Goal: Transaction & Acquisition: Purchase product/service

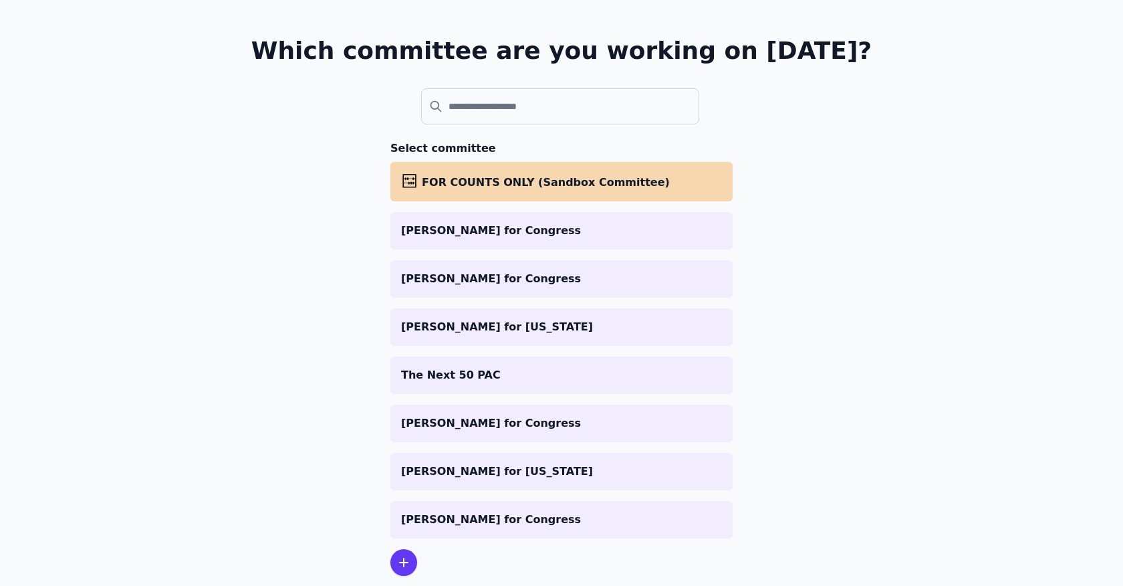
scroll to position [69, 0]
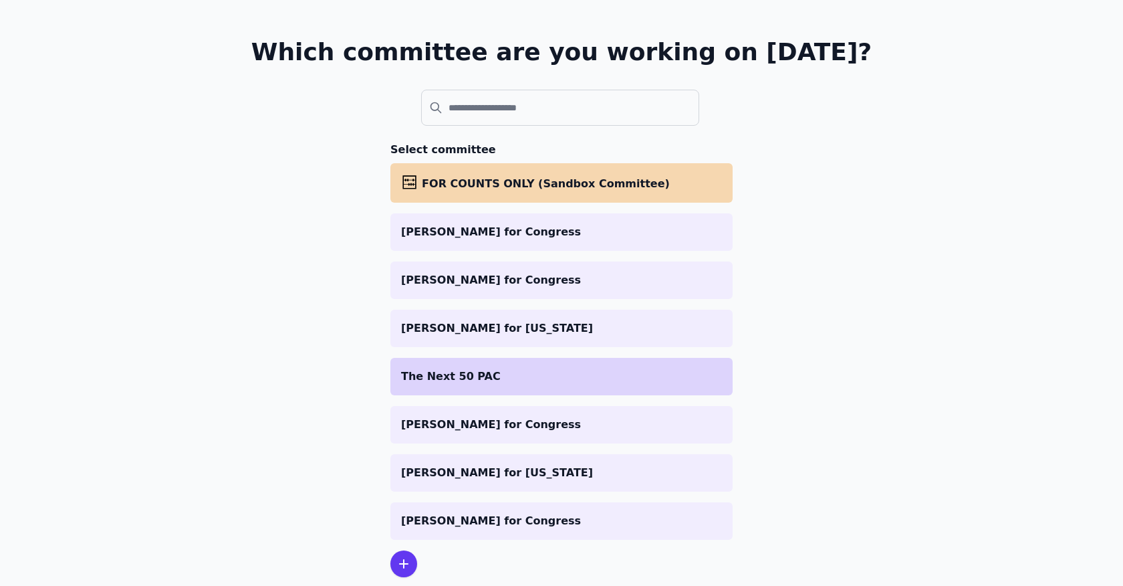
click at [449, 364] on li "The Next 50 PAC" at bounding box center [561, 376] width 342 height 37
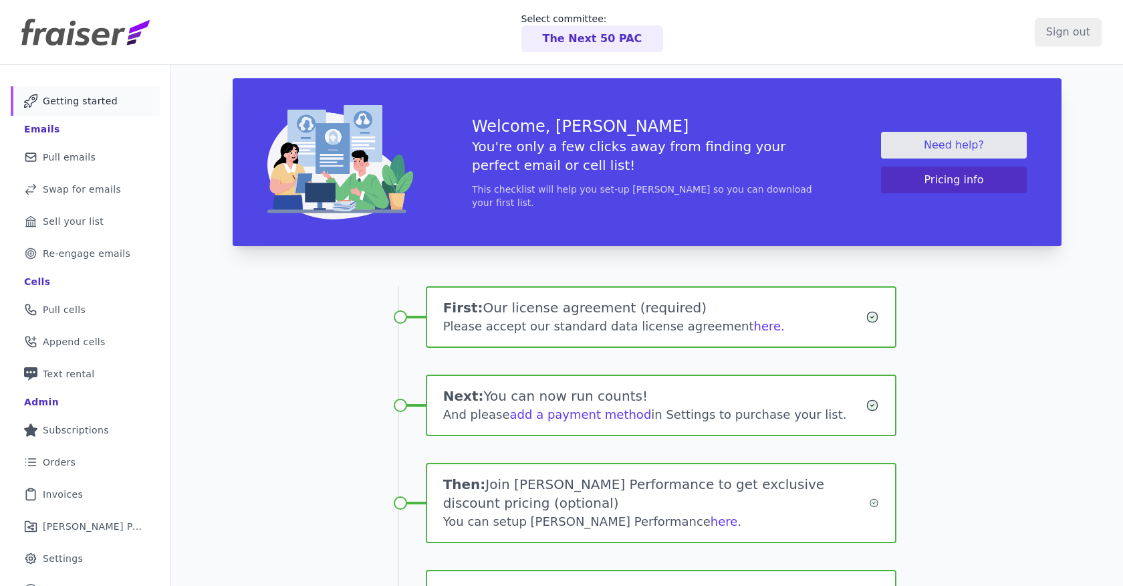
scroll to position [3, 0]
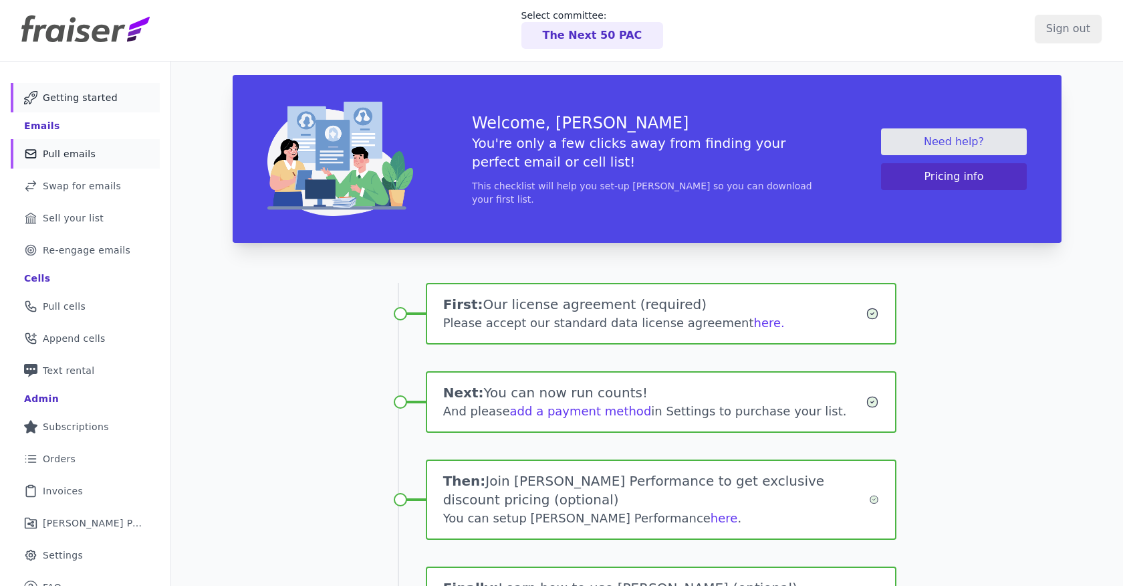
click at [112, 142] on link "Mail Icon Outline of a mail envelope Pull emails" at bounding box center [85, 153] width 149 height 29
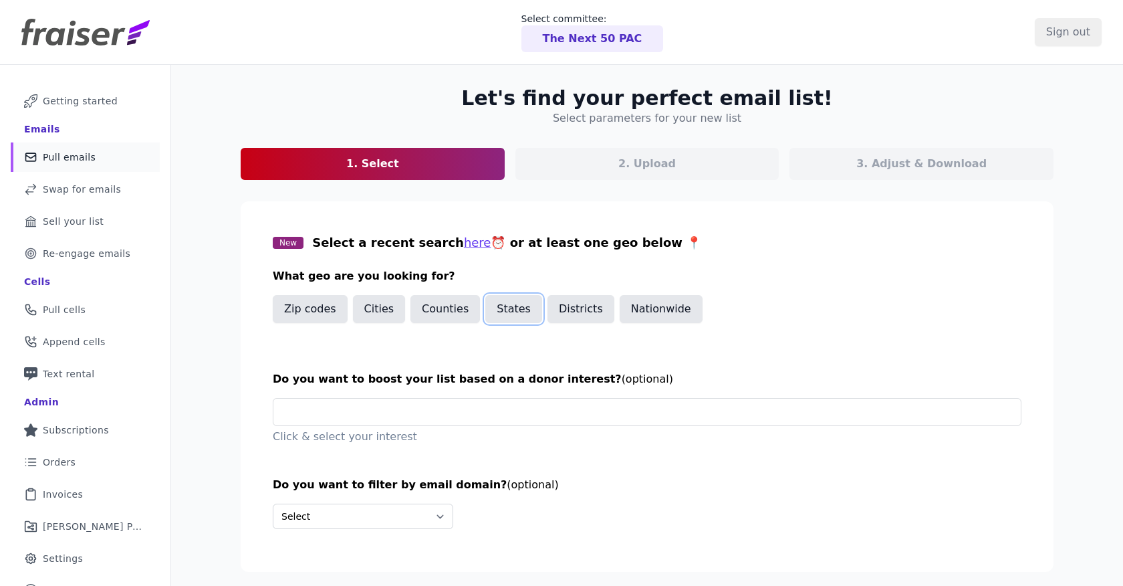
click at [517, 304] on button "States" at bounding box center [513, 309] width 57 height 28
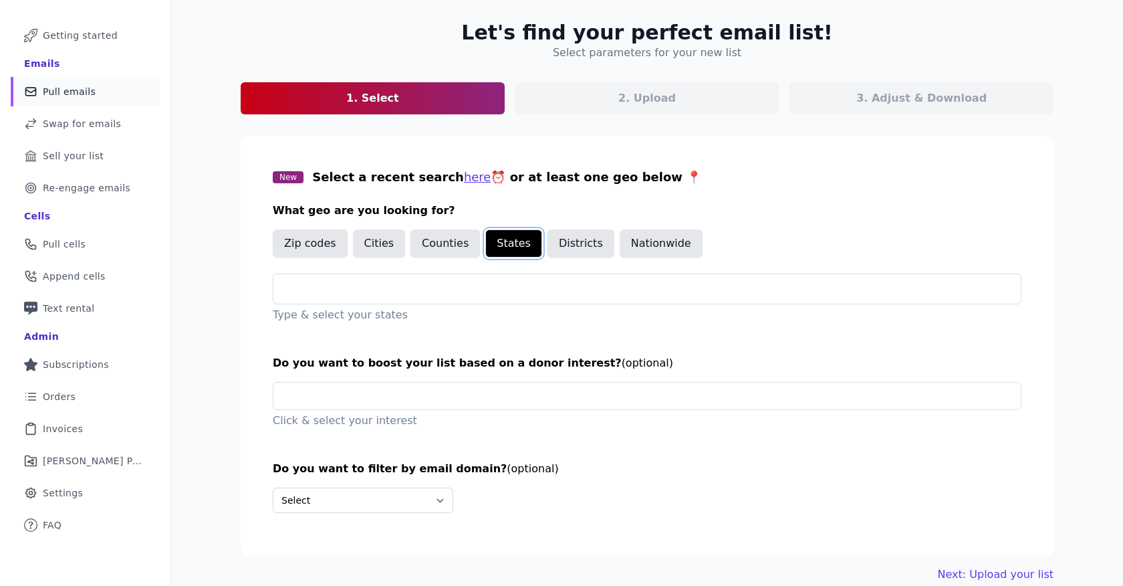
scroll to position [83, 0]
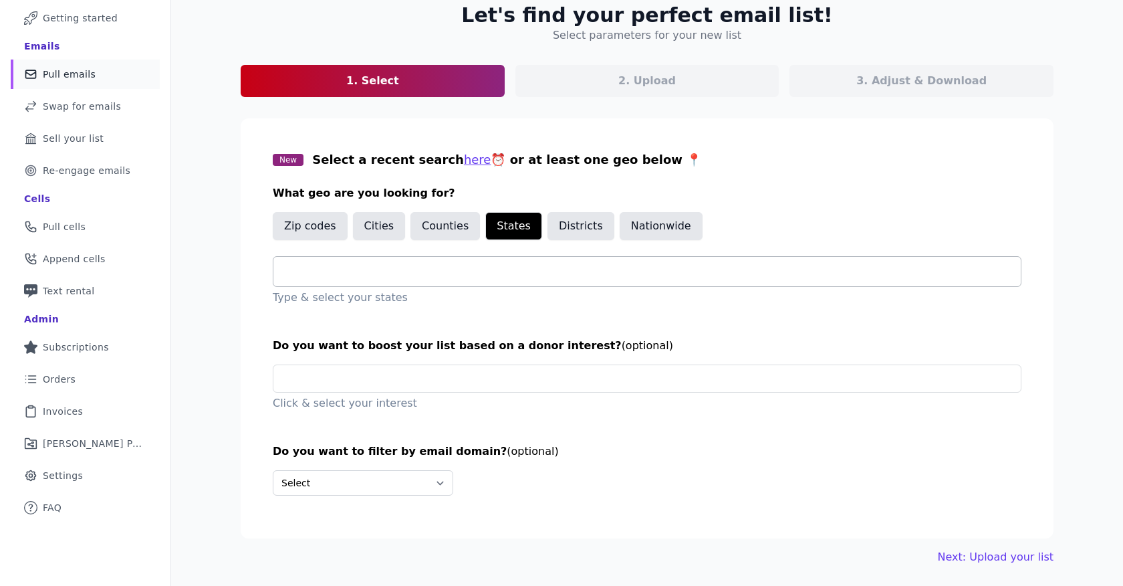
click at [339, 276] on input "text" at bounding box center [652, 271] width 737 height 16
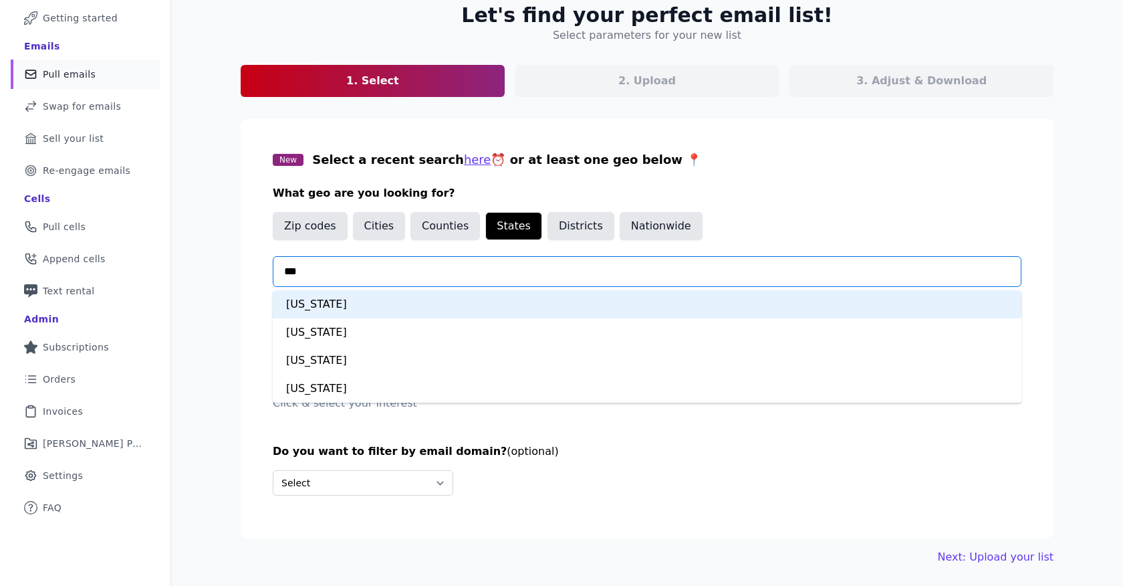
type input "***"
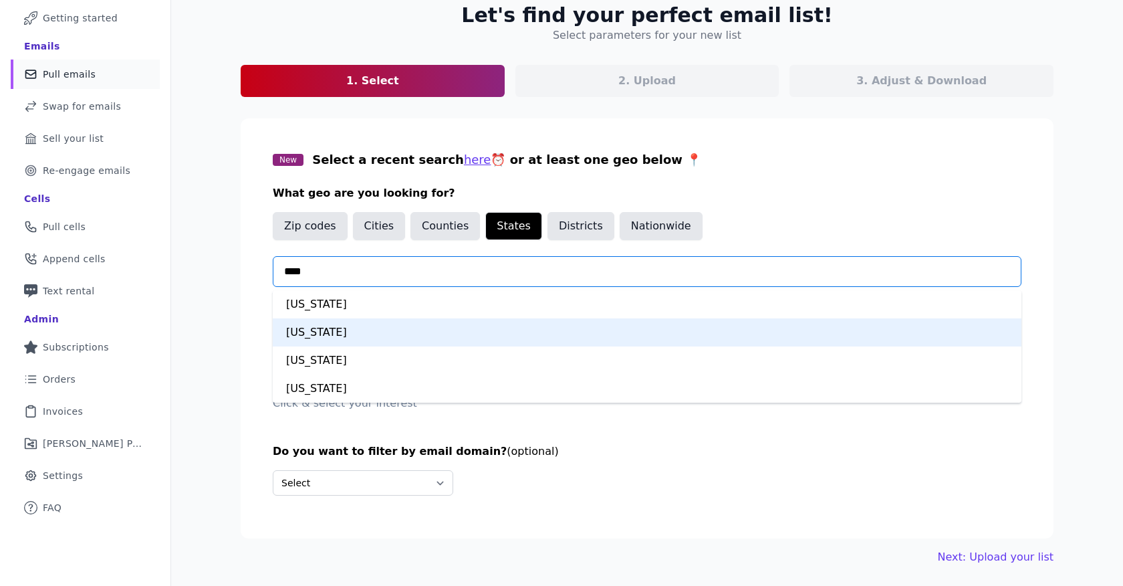
click at [328, 338] on div "New Jersey" at bounding box center [647, 332] width 749 height 28
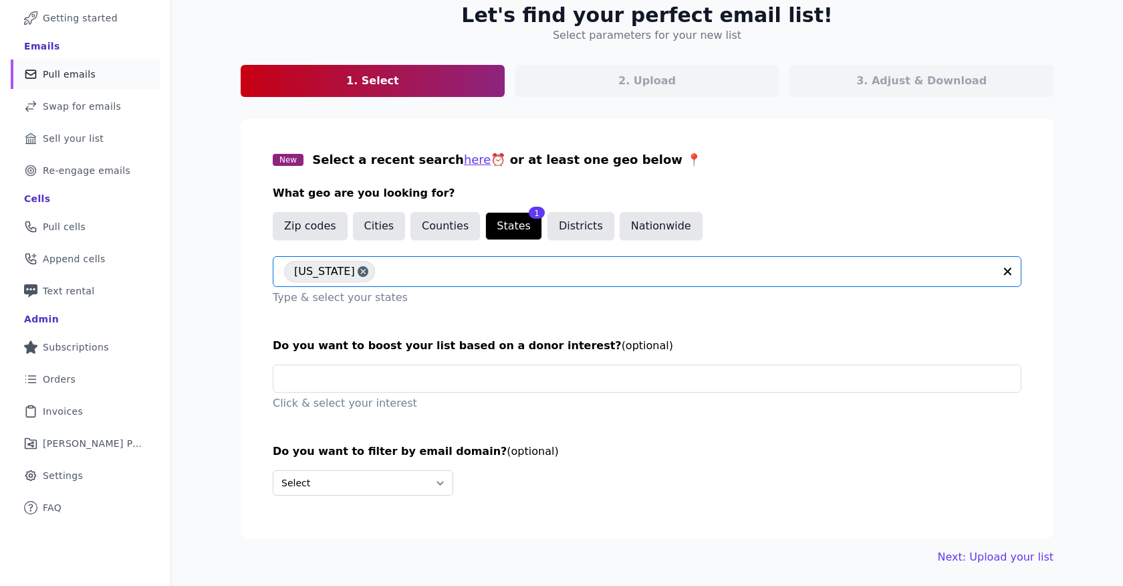
scroll to position [84, 0]
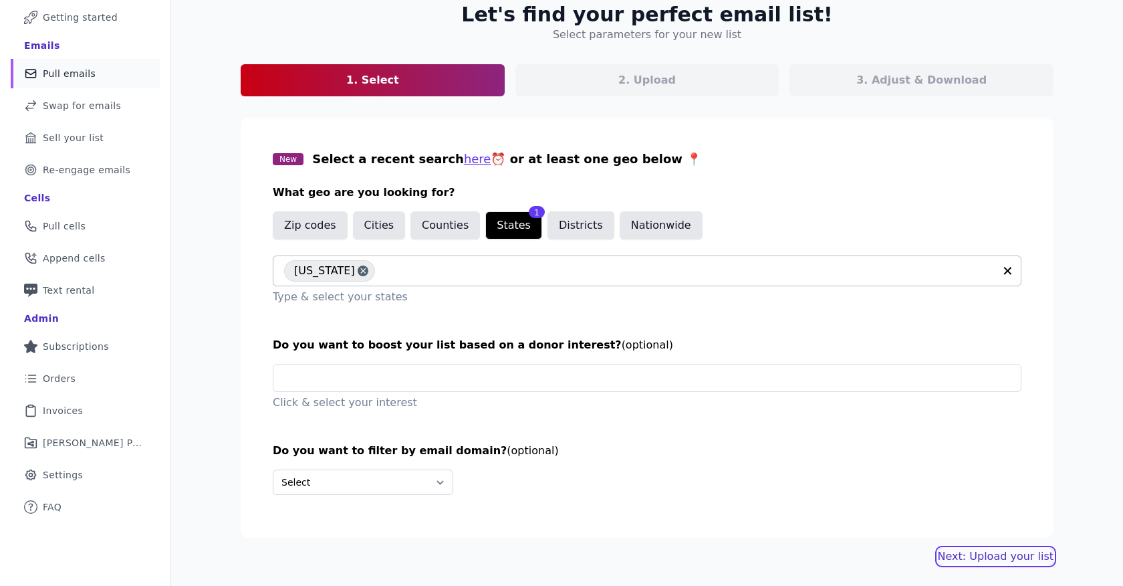
click at [1006, 557] on link "Next: Upload your list" at bounding box center [996, 556] width 116 height 16
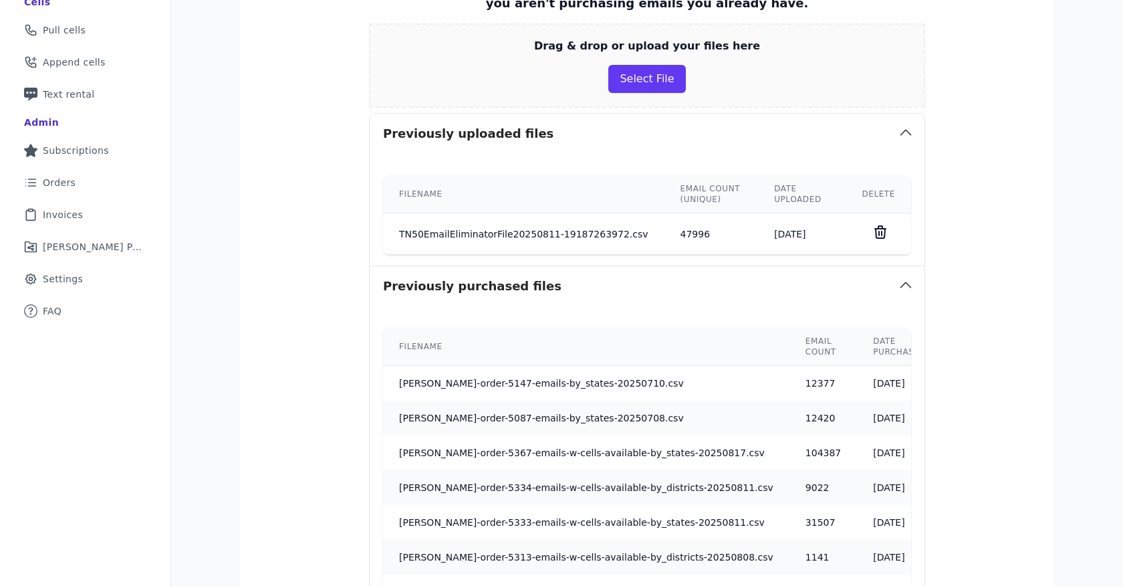
scroll to position [609, 0]
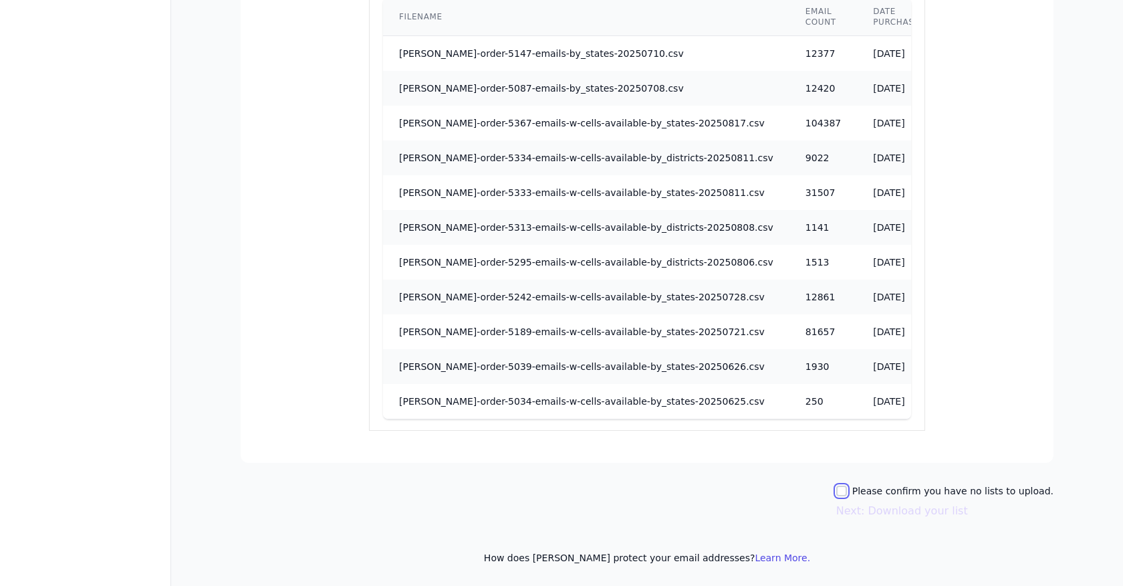
click at [847, 493] on input "Please confirm you have no lists to upload." at bounding box center [841, 490] width 11 height 11
checkbox input "true"
click at [881, 511] on button "Next: Download your list" at bounding box center [902, 511] width 132 height 16
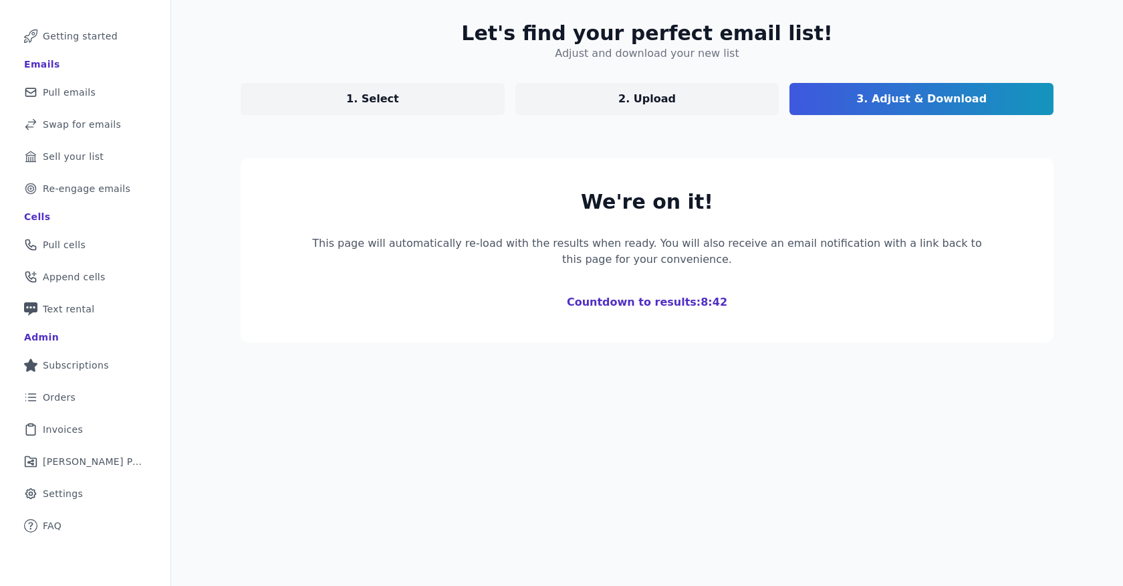
scroll to position [168, 0]
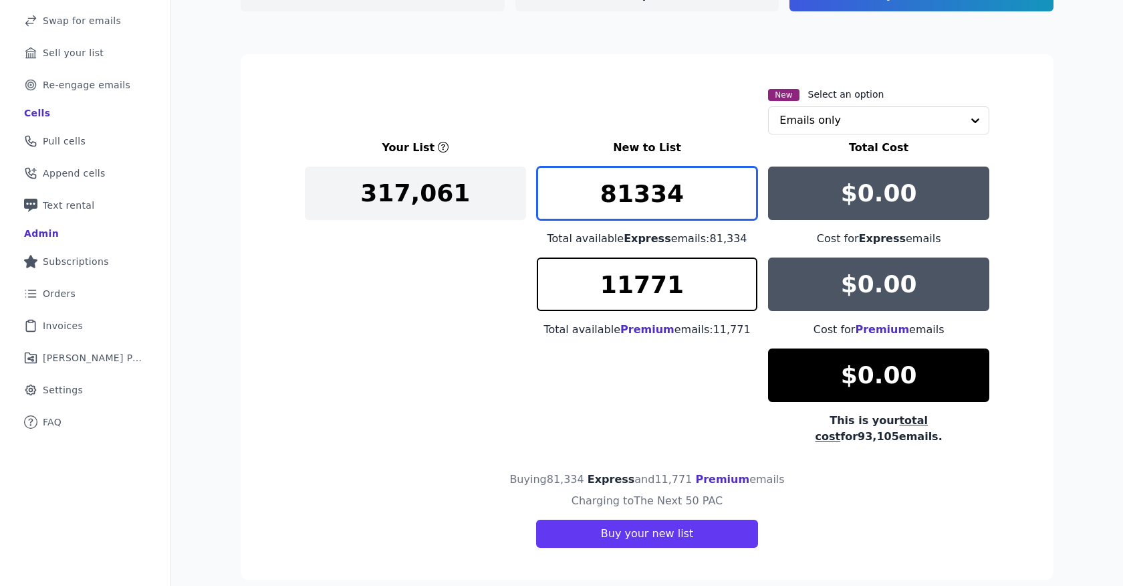
drag, startPoint x: 725, startPoint y: 195, endPoint x: 579, endPoint y: 193, distance: 145.8
click at [579, 193] on input "81334" at bounding box center [647, 192] width 221 height 53
click at [524, 244] on div "Your List New to List Total Cost 317,061 81334 Total available Express emails: …" at bounding box center [647, 292] width 685 height 305
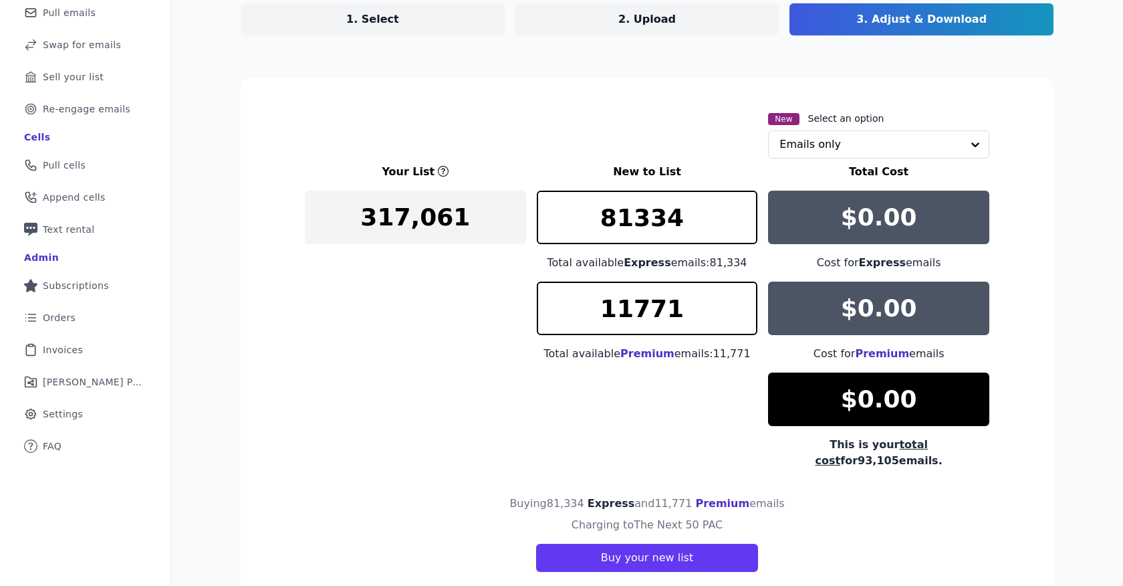
scroll to position [140, 0]
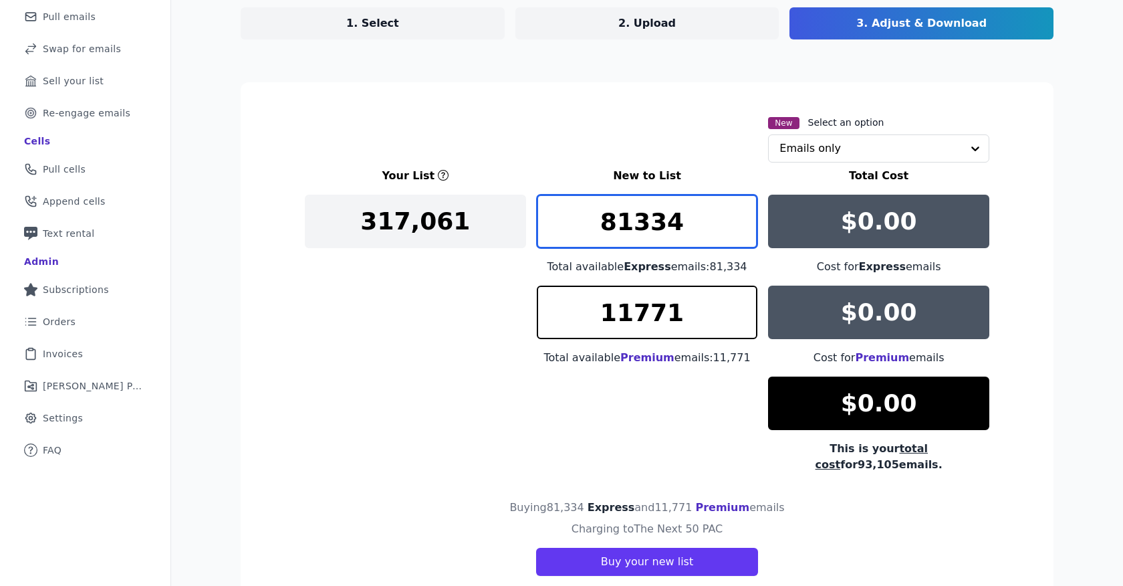
drag, startPoint x: 703, startPoint y: 221, endPoint x: 573, endPoint y: 222, distance: 129.7
click at [573, 222] on input "81334" at bounding box center [647, 221] width 221 height 53
type input "0"
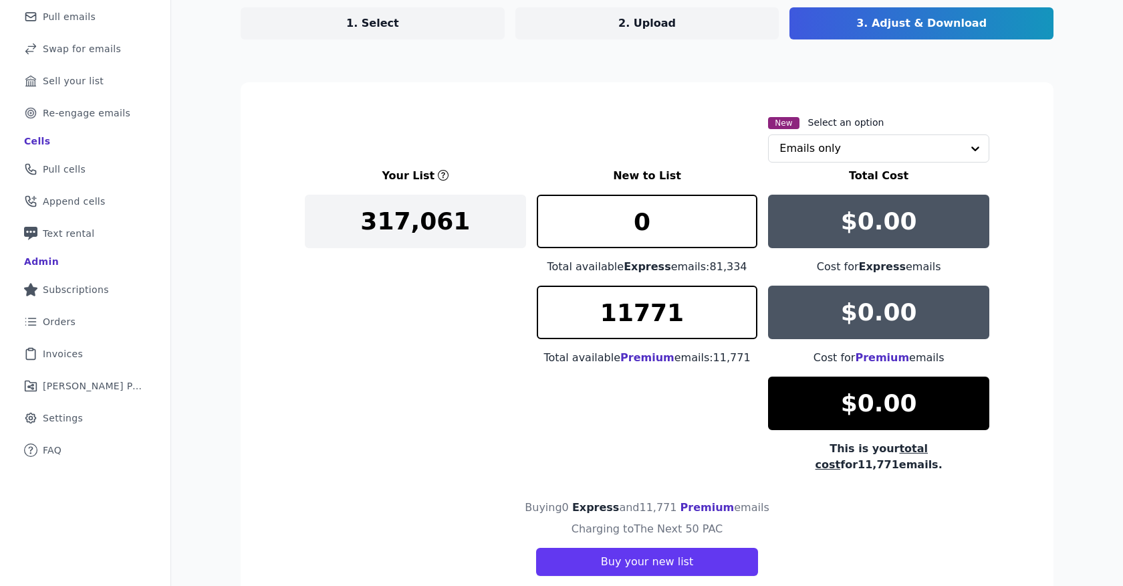
click at [495, 346] on div "Your List New to List Total Cost 317,061 0 Total available Express emails: 81,3…" at bounding box center [647, 320] width 685 height 305
click at [855, 149] on input "text" at bounding box center [871, 148] width 183 height 27
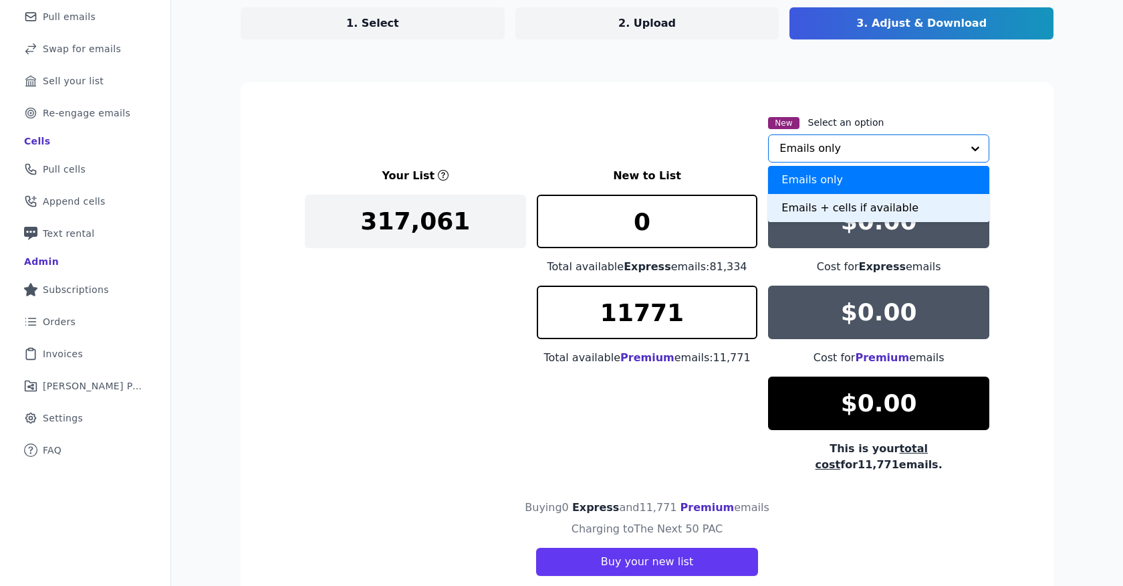
click at [811, 210] on div "Emails + cells if available" at bounding box center [878, 208] width 221 height 28
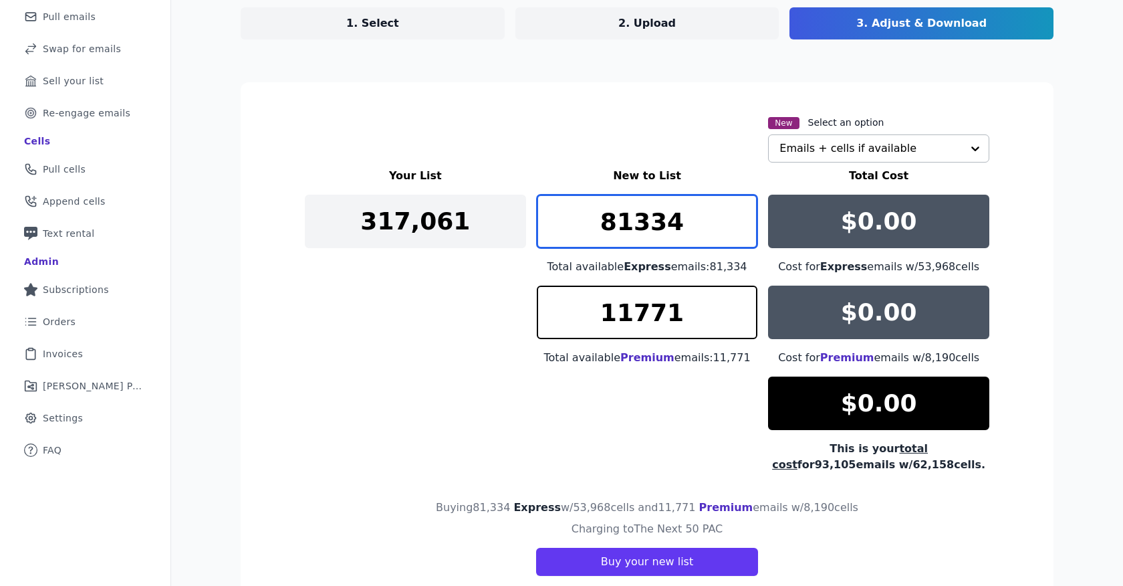
click at [691, 204] on input "81334" at bounding box center [647, 221] width 221 height 53
drag, startPoint x: 689, startPoint y: 232, endPoint x: 424, endPoint y: 232, distance: 264.8
click at [424, 232] on div "Your List New to List Total Cost 317,061 81334 Total available Express emails: …" at bounding box center [647, 320] width 685 height 305
type input "0"
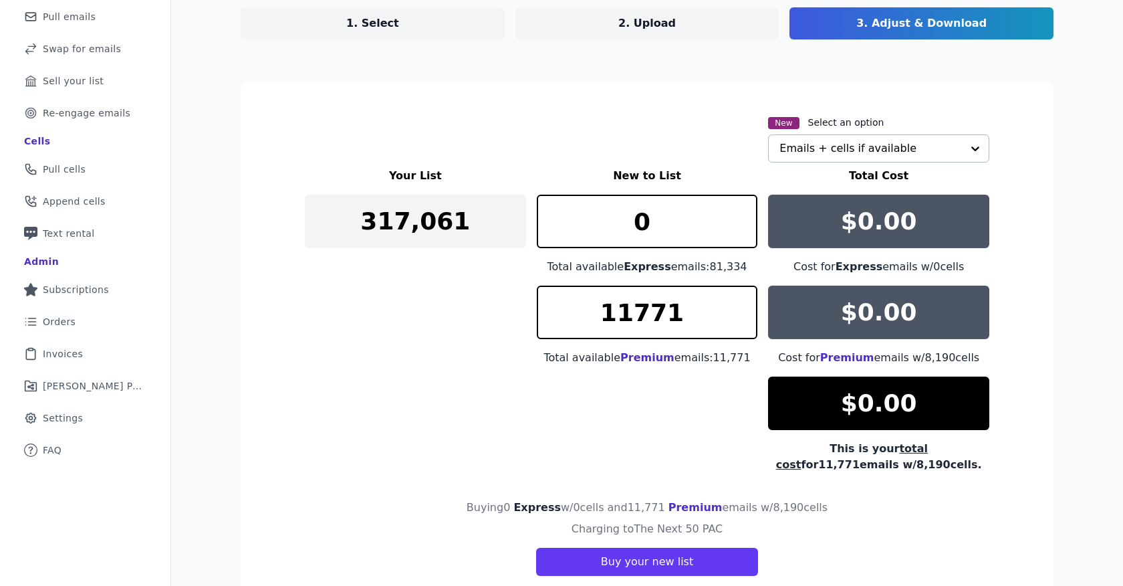
click at [584, 147] on div "New Select an option Emails + cells if available" at bounding box center [647, 138] width 685 height 48
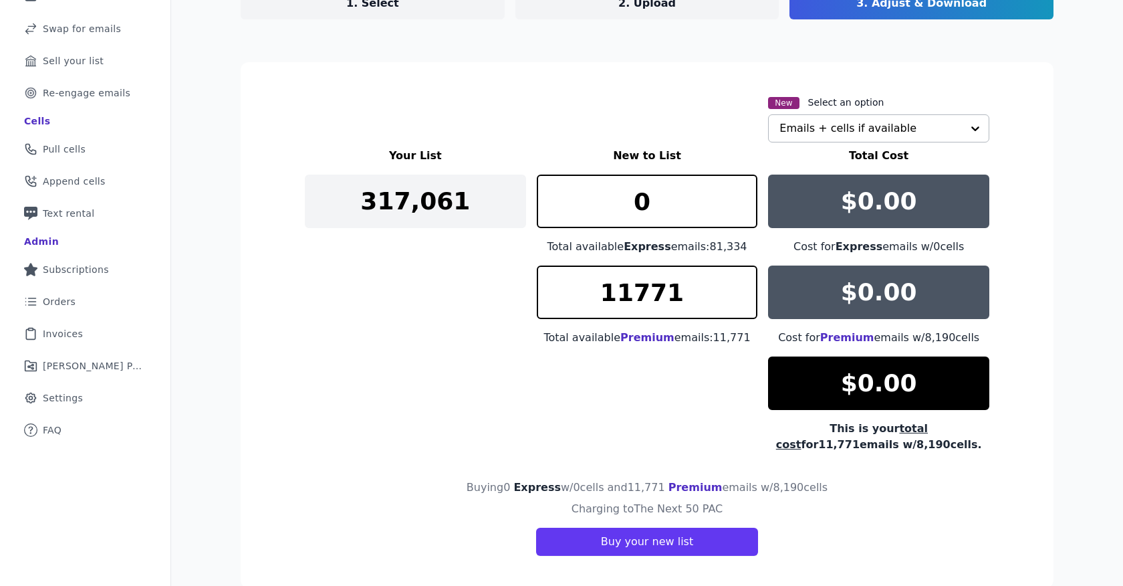
scroll to position [179, 0]
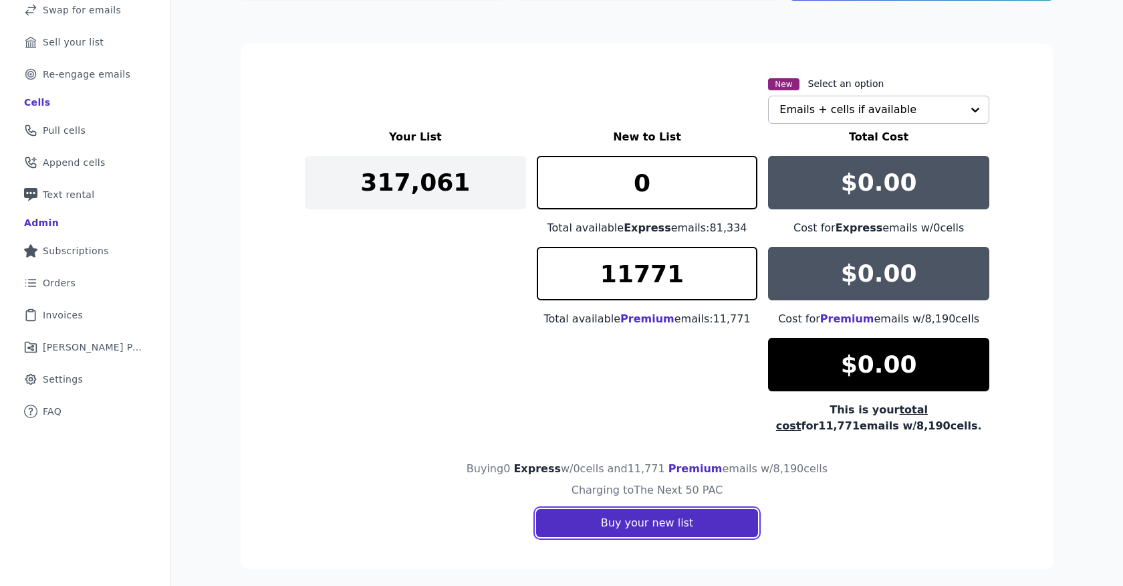
click at [592, 521] on button "Buy your new list" at bounding box center [647, 523] width 222 height 28
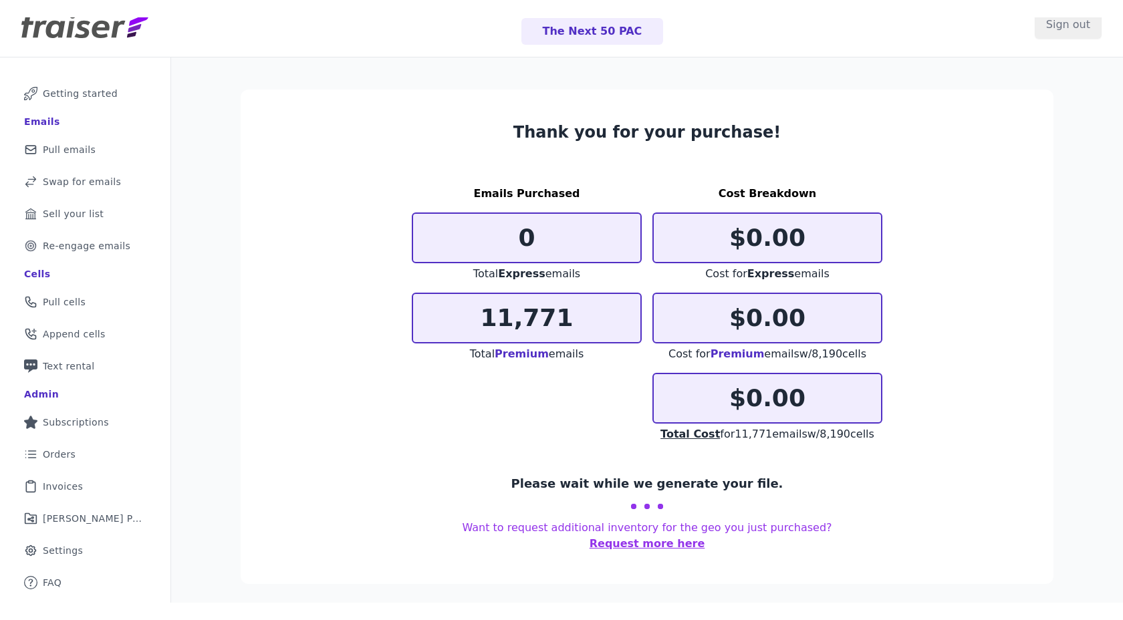
scroll to position [27, 0]
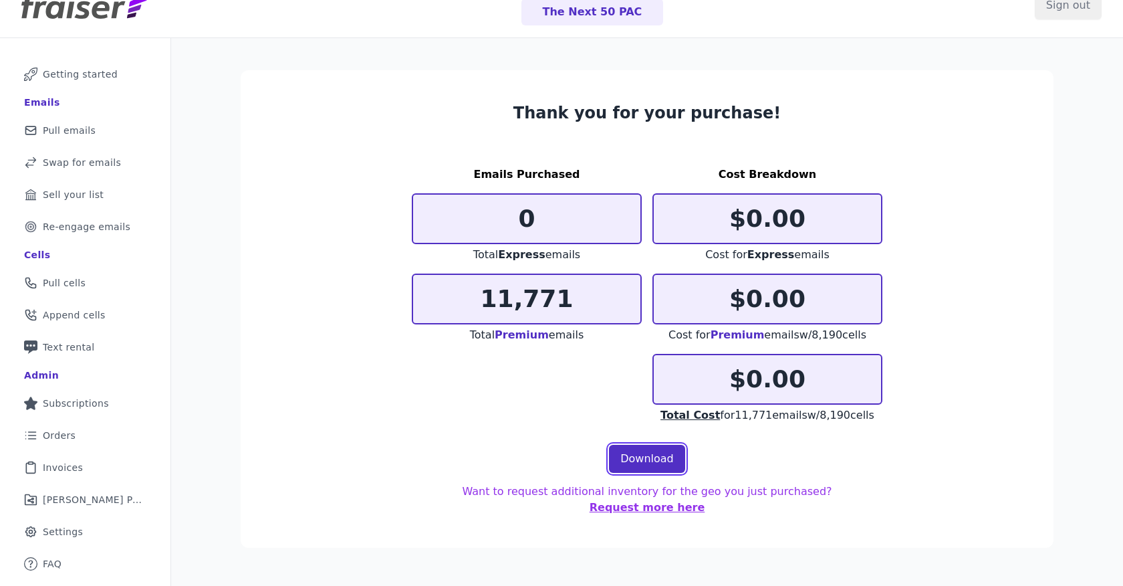
click at [643, 461] on link "Download" at bounding box center [647, 459] width 76 height 28
